Goal: Task Accomplishment & Management: Use online tool/utility

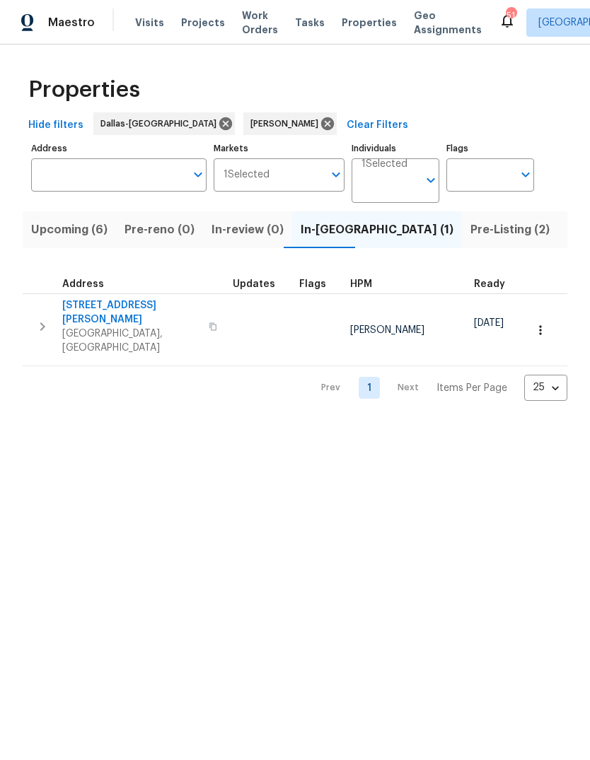
click at [102, 307] on span "364 Bonita St" at bounding box center [131, 312] width 138 height 28
click at [470, 228] on span "Pre-Listing (2)" at bounding box center [509, 230] width 79 height 20
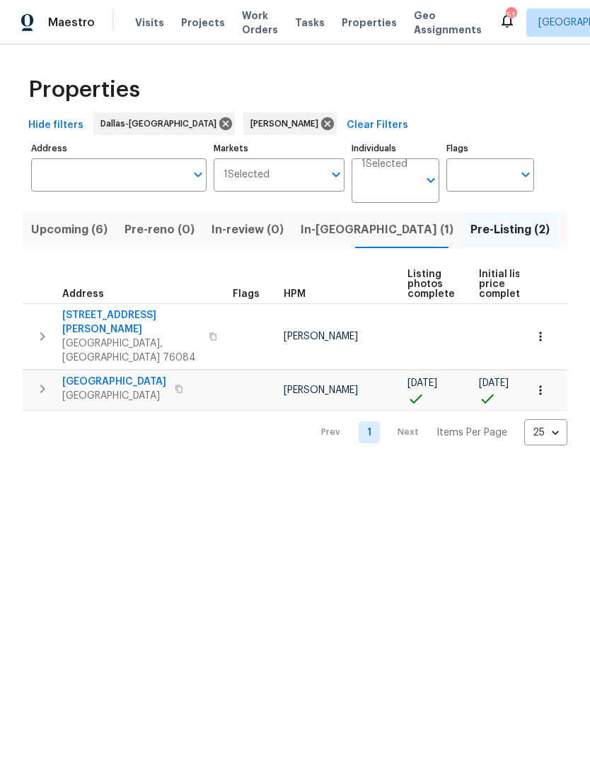
click at [126, 312] on span "124 Crockett Way" at bounding box center [131, 322] width 138 height 28
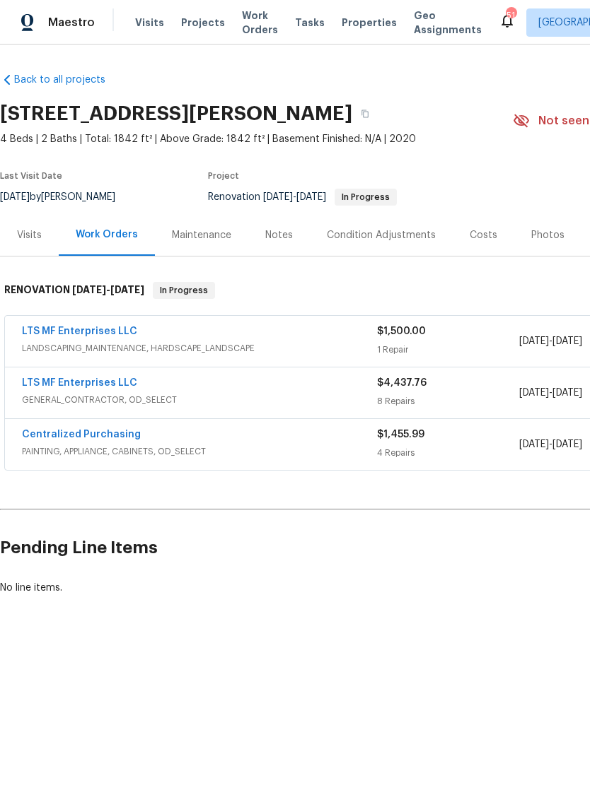
click at [108, 382] on link "LTS MF Enterprises LLC" at bounding box center [79, 383] width 115 height 10
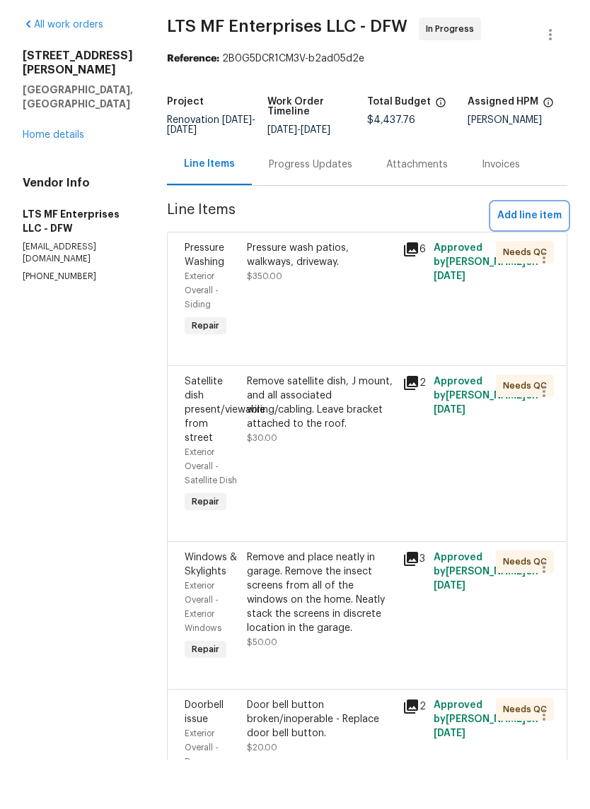
click at [533, 257] on span "Add line item" at bounding box center [529, 266] width 64 height 18
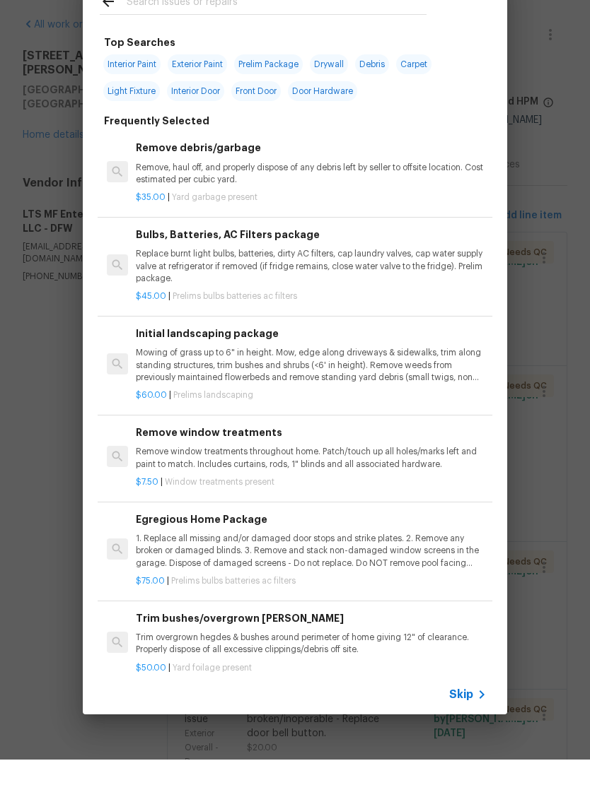
click at [474, 736] on icon at bounding box center [481, 744] width 17 height 17
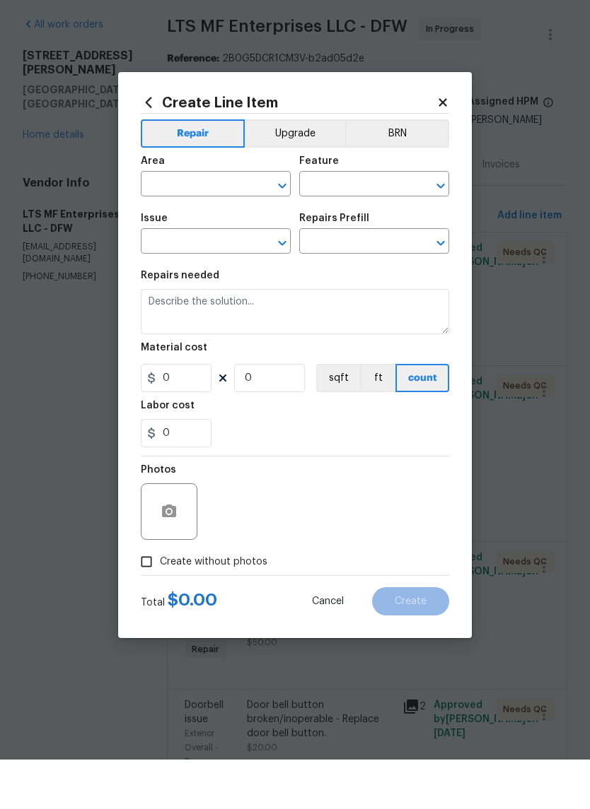
click at [209, 224] on input "text" at bounding box center [196, 235] width 110 height 22
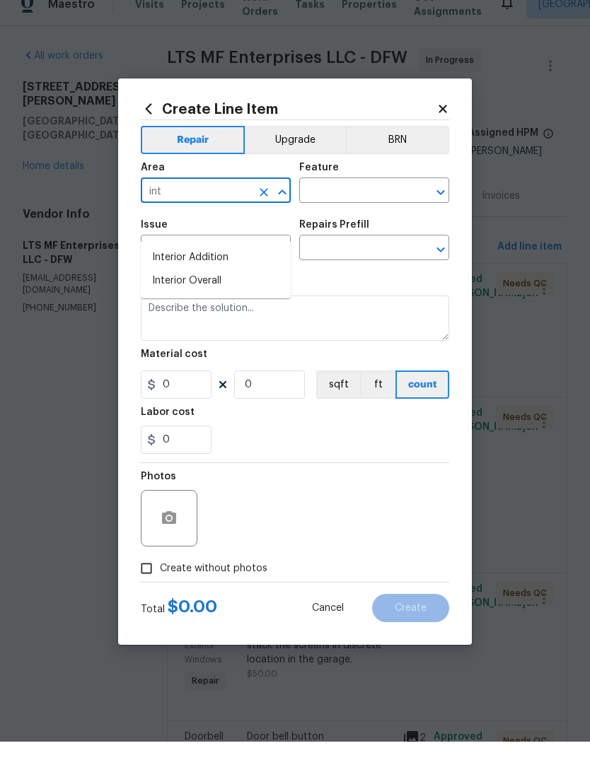
click at [206, 288] on li "Interior Overall" at bounding box center [216, 299] width 150 height 23
type input "Interior Overall"
click at [351, 199] on input "text" at bounding box center [354, 210] width 110 height 22
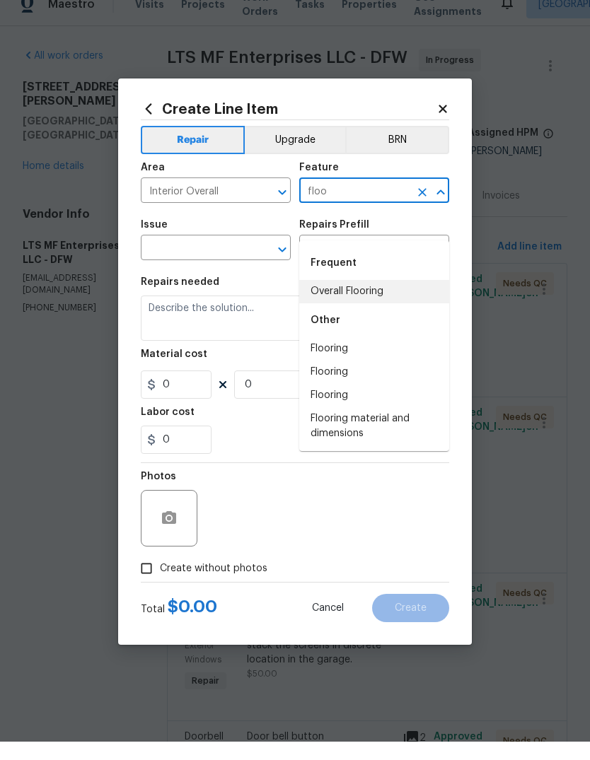
click at [381, 298] on li "Overall Flooring" at bounding box center [374, 309] width 150 height 23
type input "Overall Flooring"
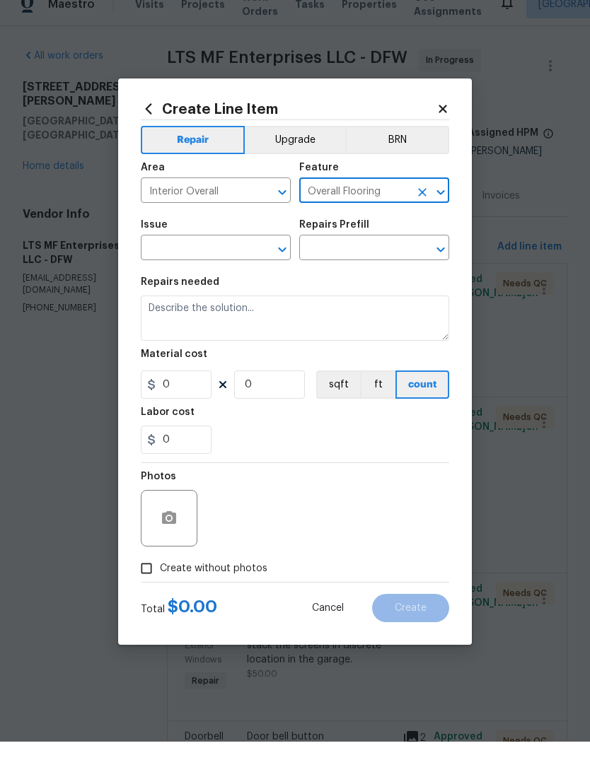
click at [233, 257] on input "text" at bounding box center [196, 268] width 110 height 22
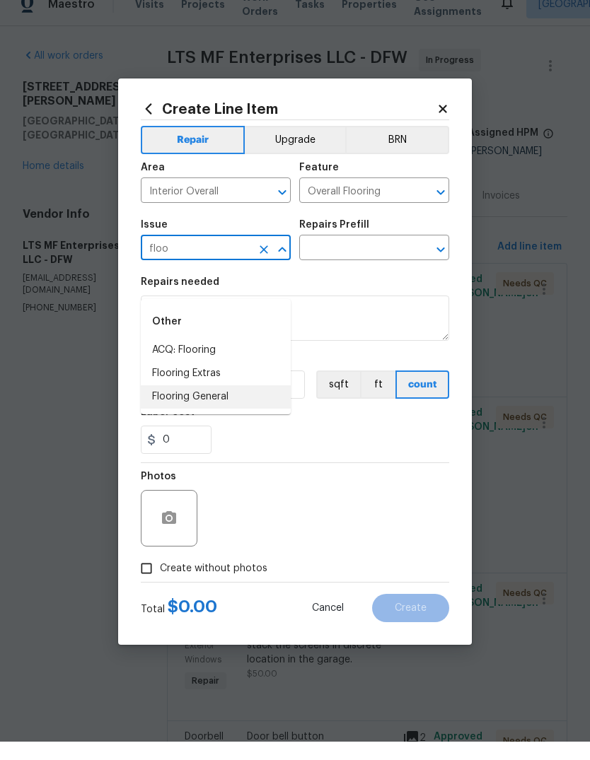
click at [214, 404] on li "Flooring General" at bounding box center [216, 415] width 150 height 23
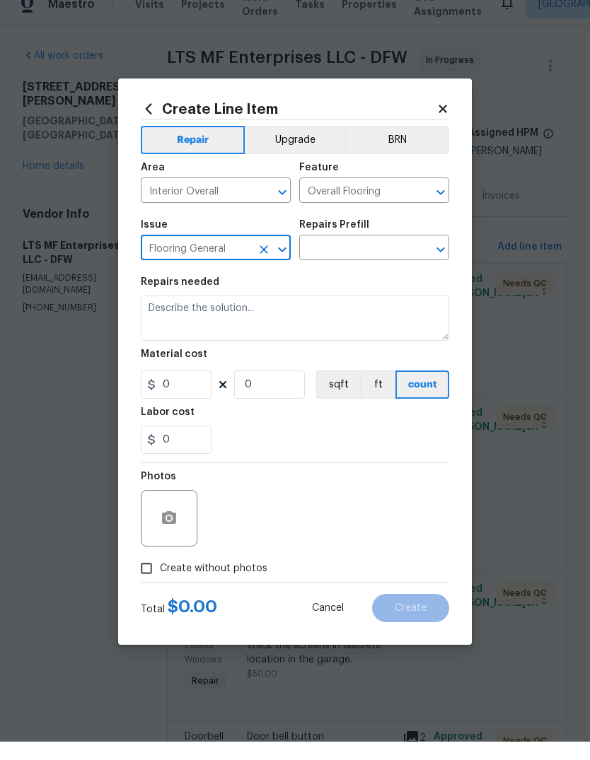
click at [382, 257] on input "text" at bounding box center [354, 268] width 110 height 22
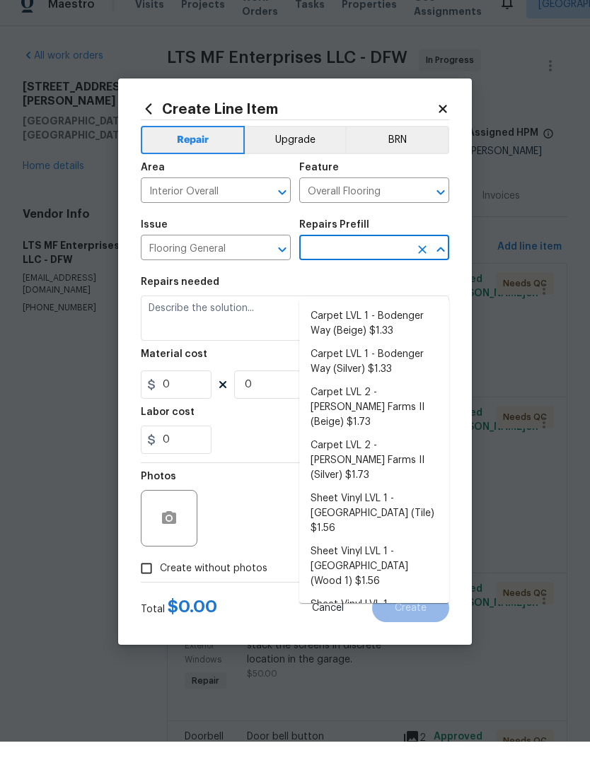
click at [238, 257] on input "Flooring General" at bounding box center [196, 268] width 110 height 22
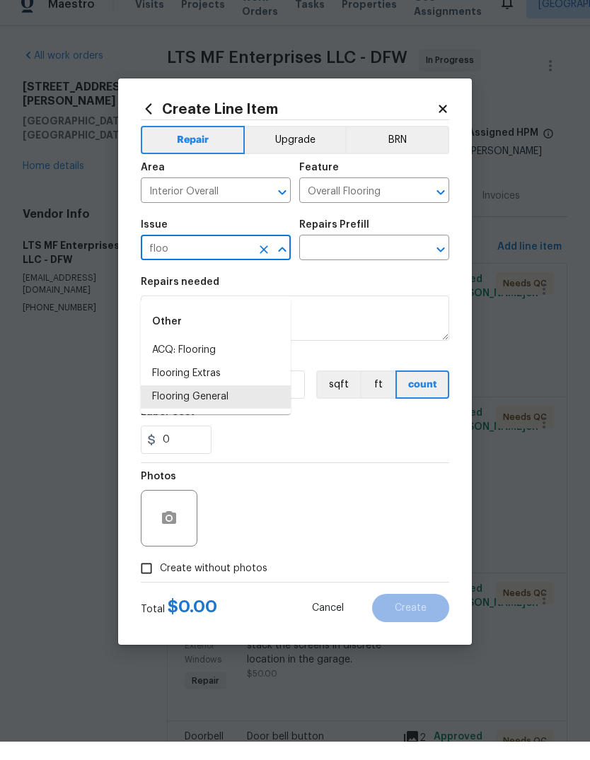
click at [229, 380] on li "Flooring Extras" at bounding box center [216, 391] width 150 height 23
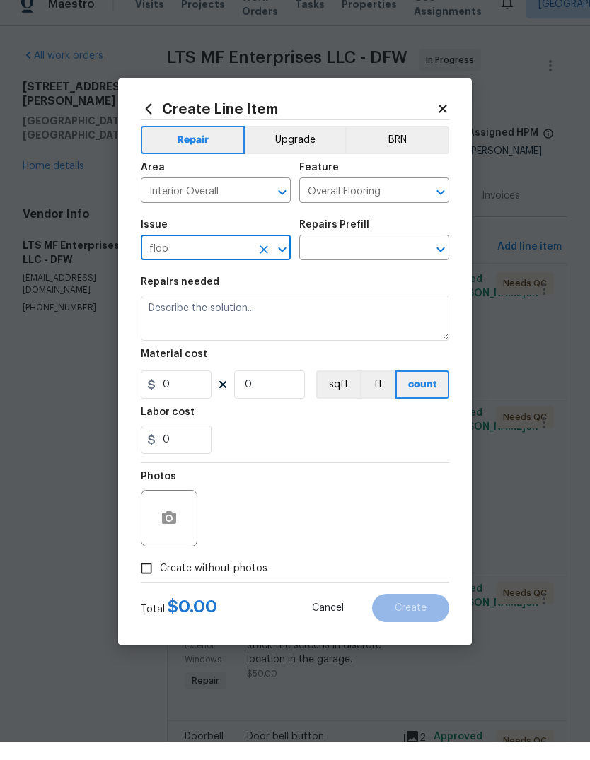
type input "Flooring Extras"
click at [385, 257] on input "text" at bounding box center [354, 268] width 110 height 22
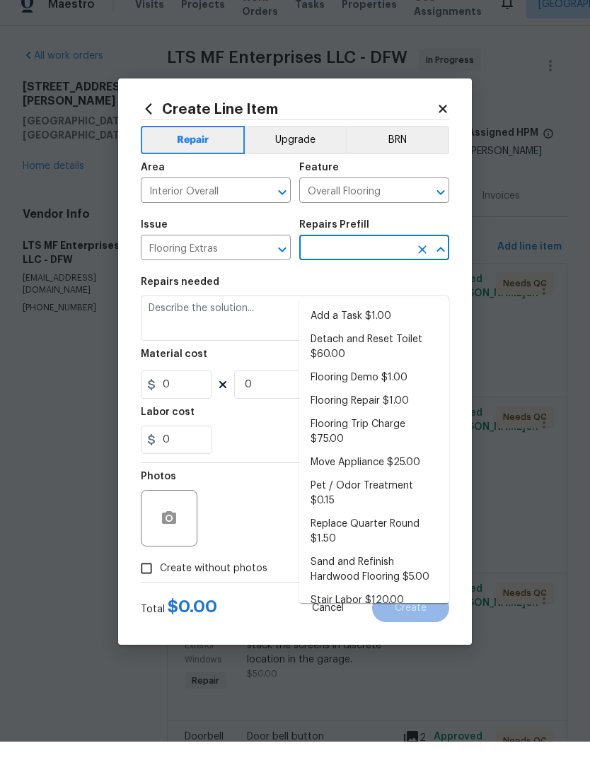
click at [381, 385] on li "Flooring Demo $1.00" at bounding box center [374, 396] width 150 height 23
type input "Flooring Demo $1.00"
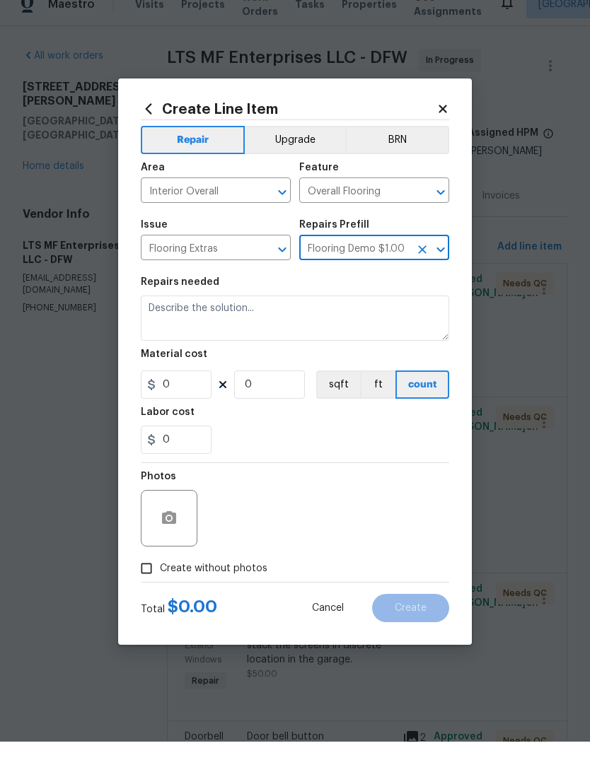
type textarea "Demo existing flooring."
type input "1"
type input "Flooring Demo $1.00"
type input "1"
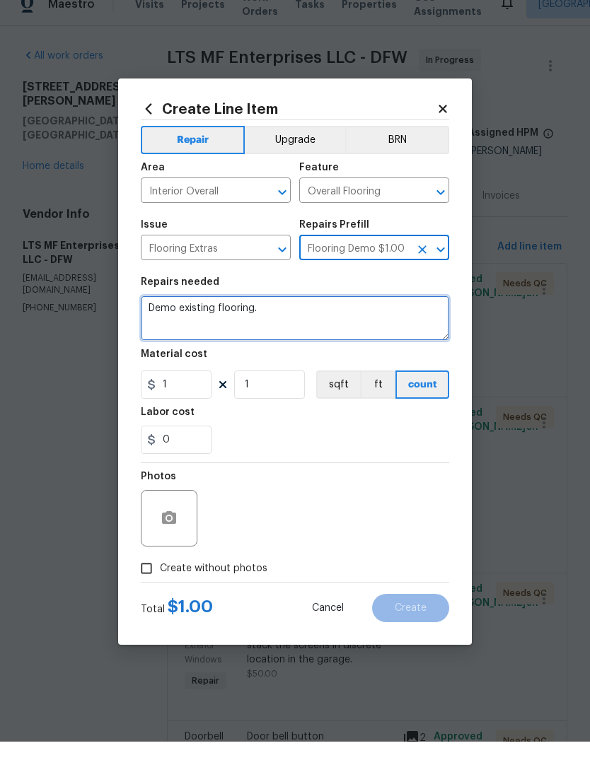
click at [298, 314] on textarea "Demo existing flooring." at bounding box center [295, 336] width 308 height 45
type textarea "Demo tile, lay lvp, add new shoe mouldings"
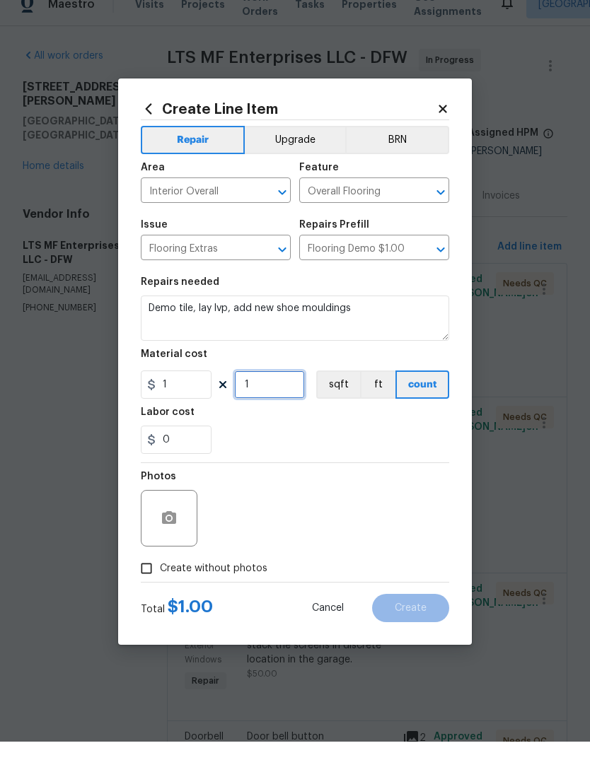
click at [276, 389] on input "1" at bounding box center [269, 403] width 71 height 28
type input "4600"
click at [283, 151] on button "Upgrade" at bounding box center [295, 158] width 101 height 28
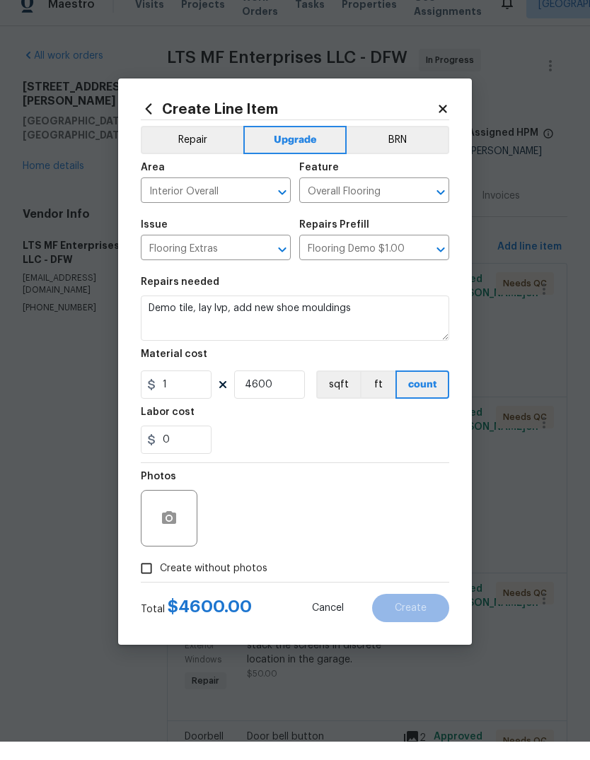
scroll to position [53, 0]
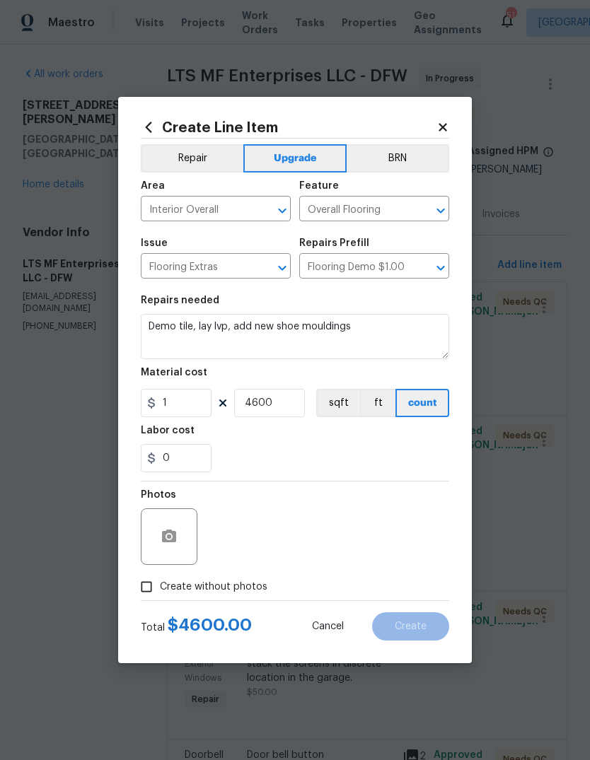
click at [159, 592] on input "Create without photos" at bounding box center [146, 586] width 27 height 27
checkbox input "true"
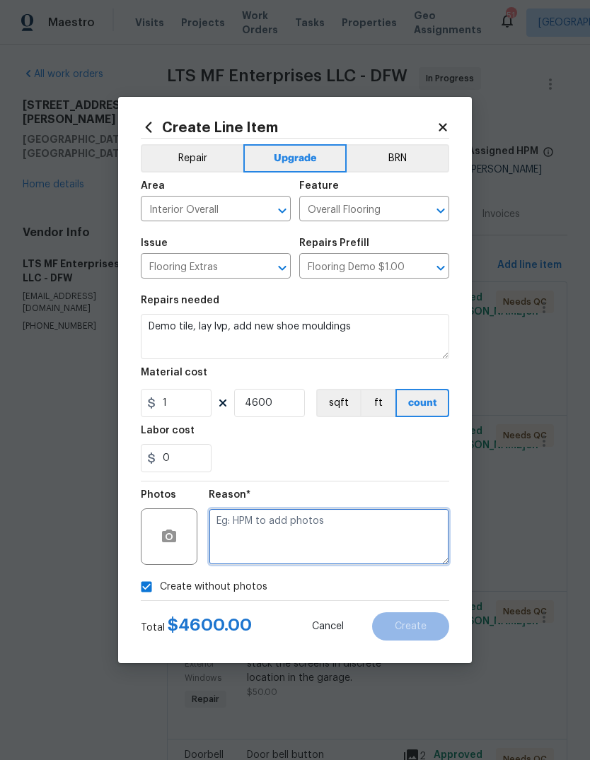
click at [305, 531] on textarea at bounding box center [329, 536] width 240 height 57
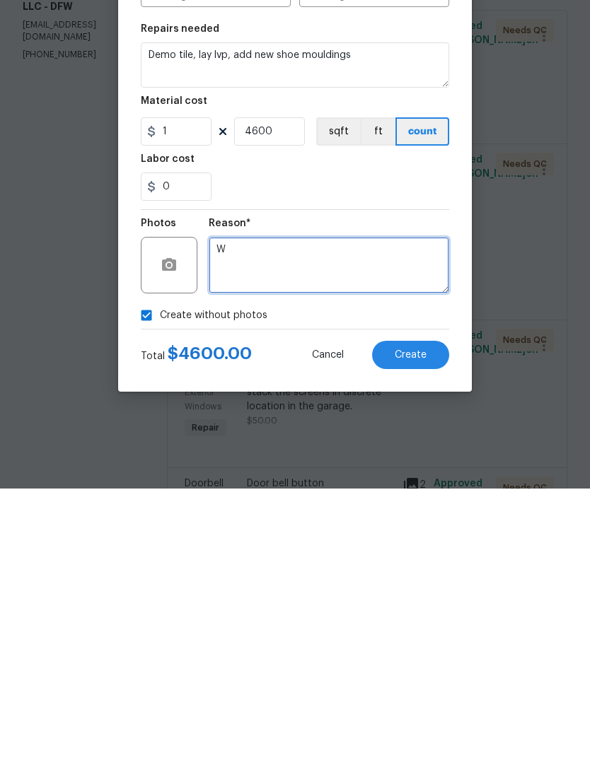
type textarea "W"
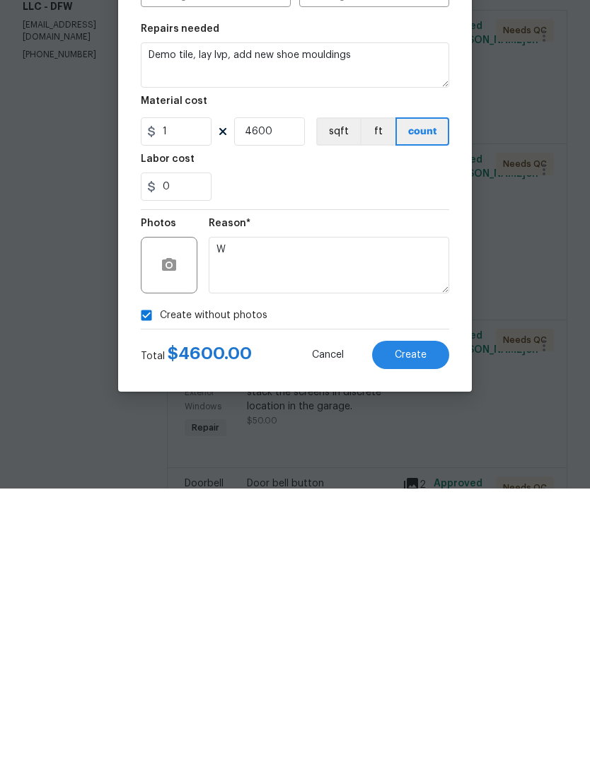
click at [414, 621] on span "Create" at bounding box center [410, 626] width 32 height 11
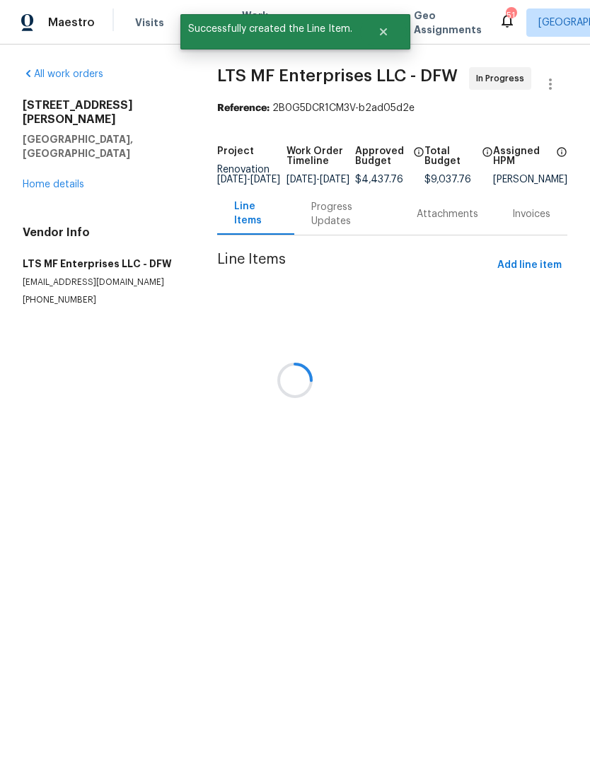
scroll to position [0, 0]
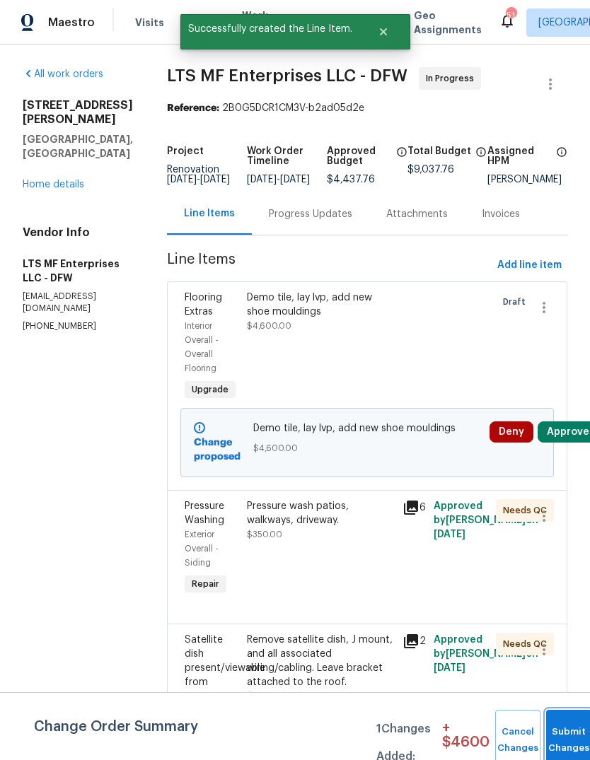
click at [564, 732] on button "Submit Changes" at bounding box center [568, 740] width 45 height 61
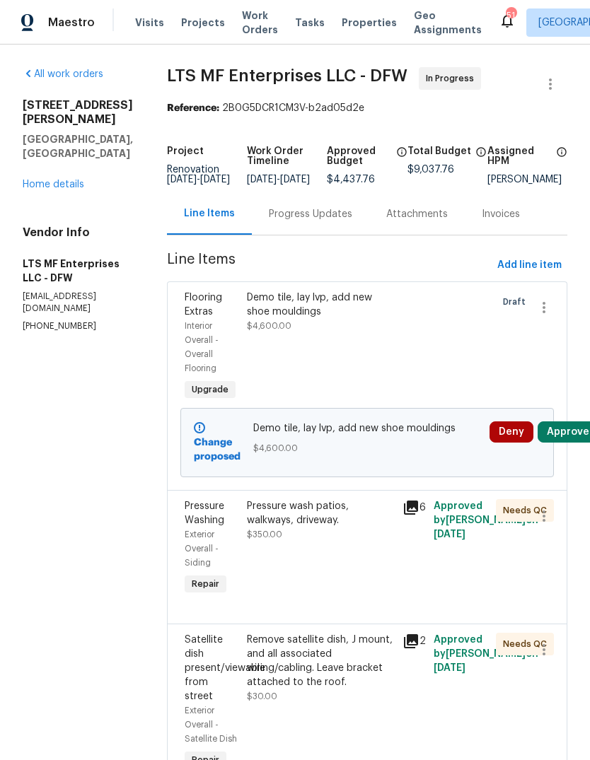
click at [59, 189] on link "Home details" at bounding box center [54, 185] width 62 height 10
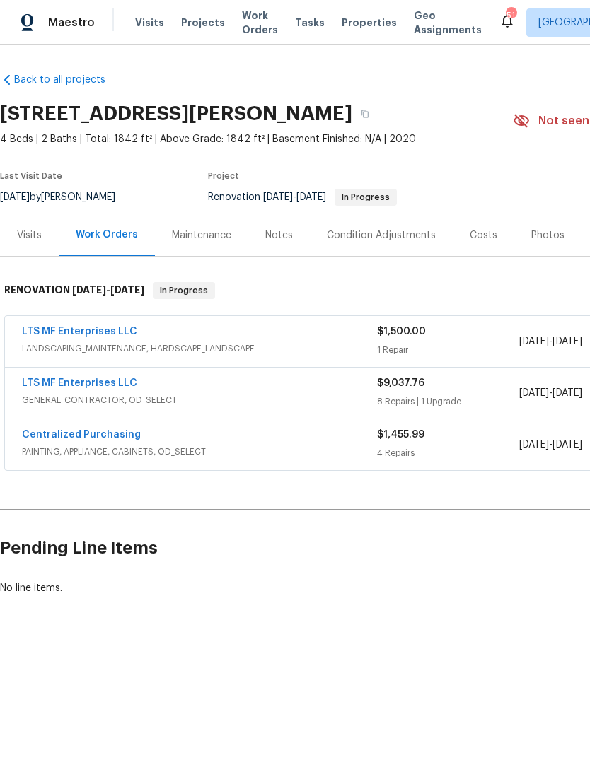
click at [276, 228] on div "Notes" at bounding box center [279, 235] width 28 height 14
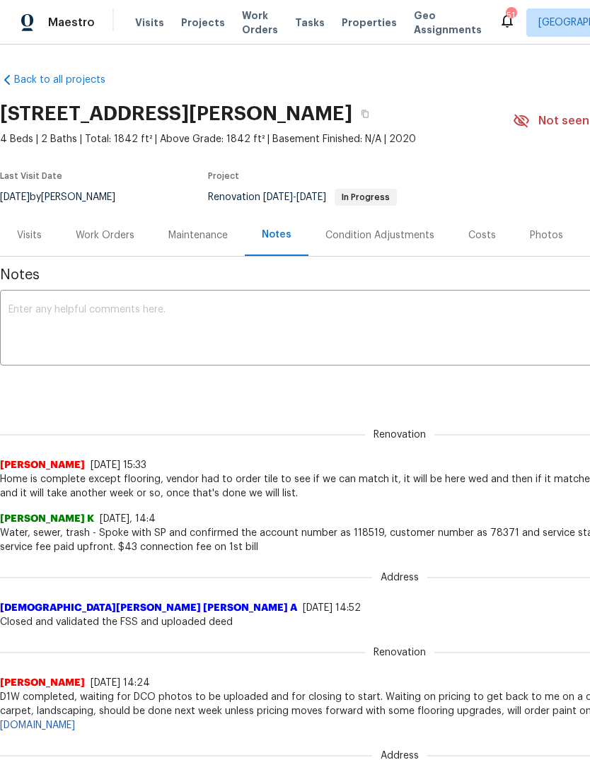
click at [232, 388] on div "Renovation (current) d827df52-9f93-477a-85b8-05187f961add ​ Add" at bounding box center [399, 387] width 799 height 26
click at [215, 387] on div "Renovation (current) d827df52-9f93-477a-85b8-05187f961add ​ Add" at bounding box center [399, 387] width 799 height 26
click at [274, 306] on textarea at bounding box center [399, 329] width 782 height 49
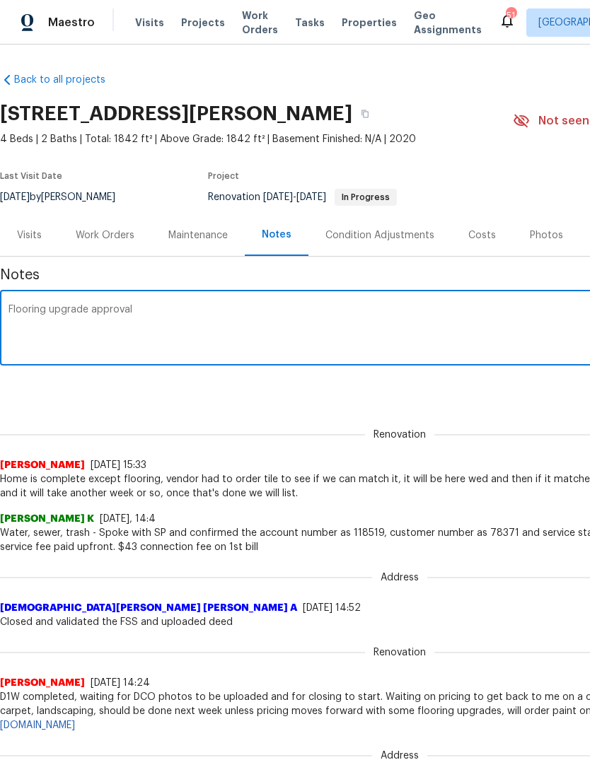
click at [165, 312] on textarea "Flooring upgrade approval" at bounding box center [399, 329] width 782 height 49
paste textarea "https://opendoor.enterprise.slack.com/archives/C02LY10AMDZ/p1754333795501779"
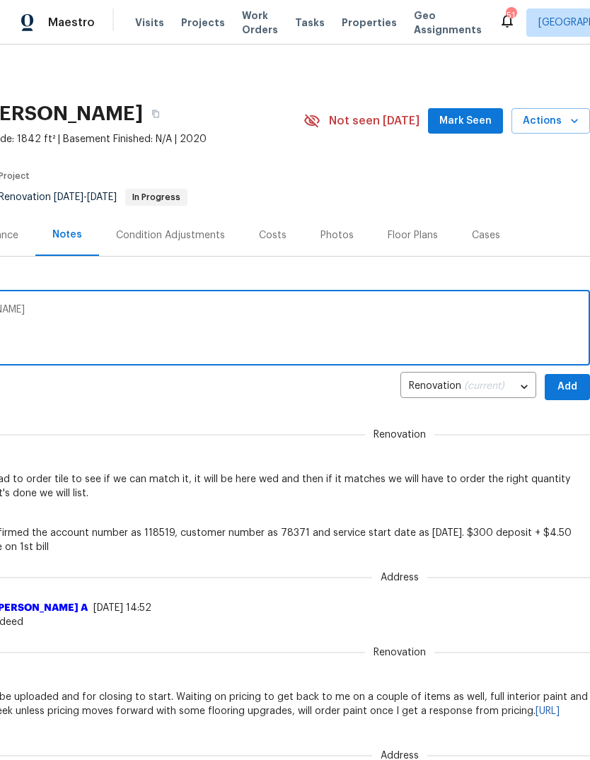
scroll to position [0, 209]
type textarea "Flooring upgrade approval https://opendoor.enterprise.slack.com/archives/C02LY1…"
click at [575, 381] on span "Add" at bounding box center [567, 387] width 23 height 18
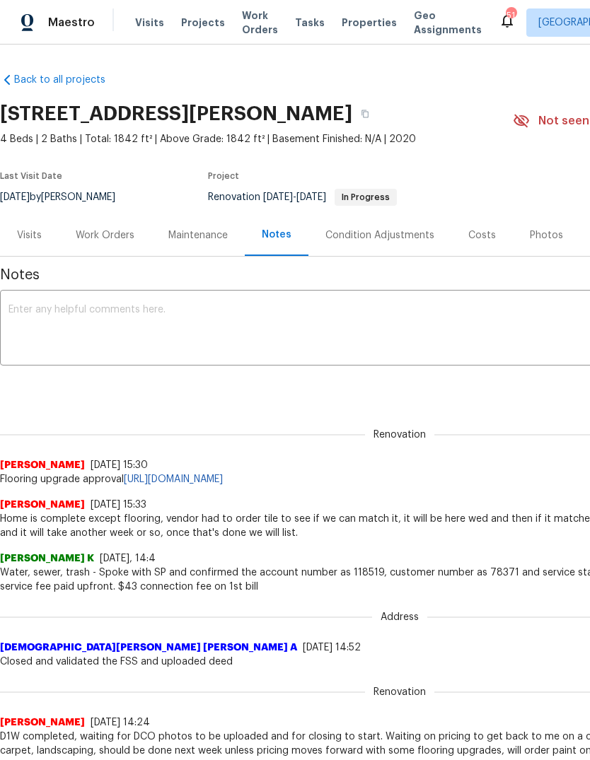
scroll to position [0, 0]
click at [188, 18] on span "Projects" at bounding box center [203, 23] width 44 height 14
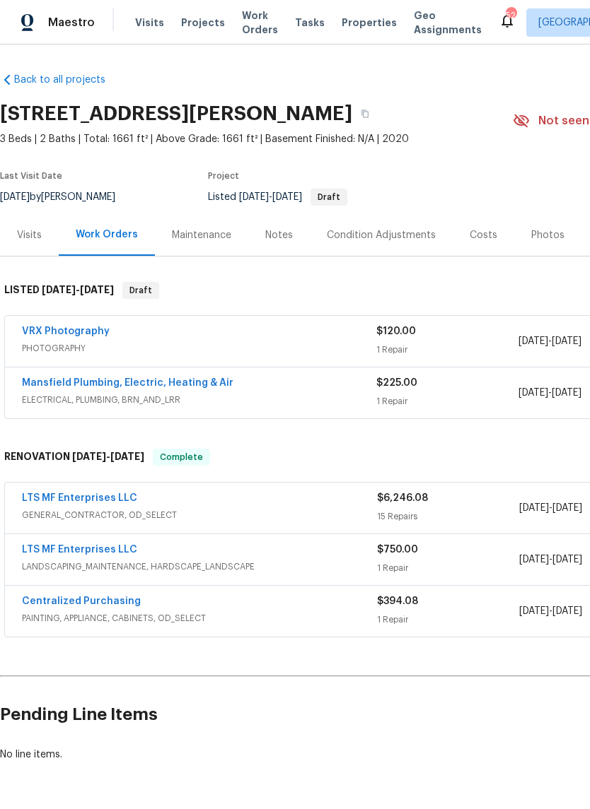
click at [540, 224] on div "Photos" at bounding box center [547, 235] width 67 height 42
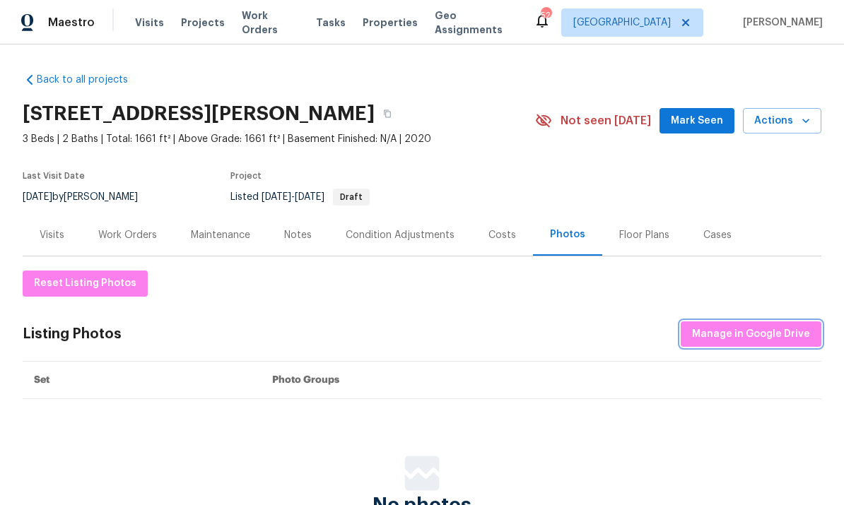
click at [589, 337] on span "Manage in Google Drive" at bounding box center [751, 335] width 118 height 18
